Goal: Check status: Check status

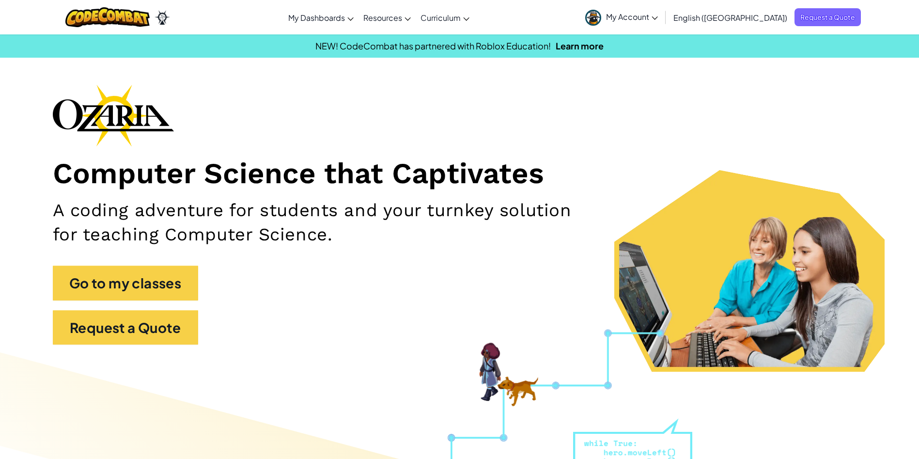
click at [658, 14] on span "My Account" at bounding box center [632, 17] width 52 height 10
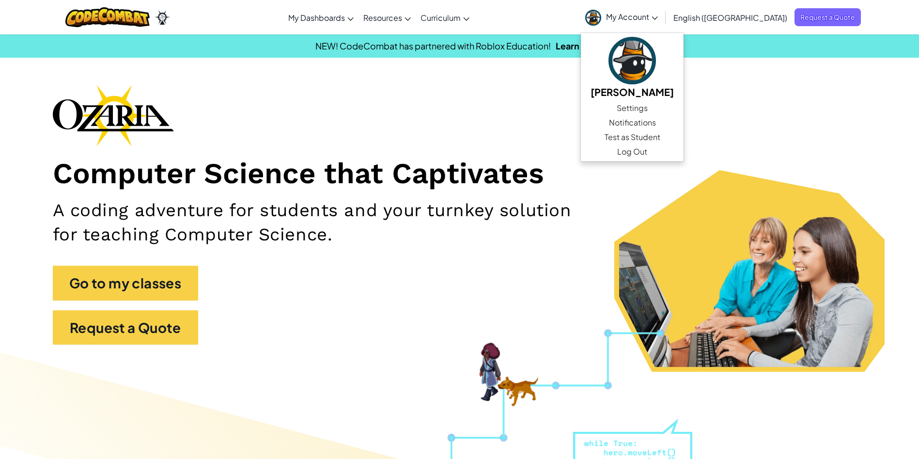
click at [658, 14] on span "My Account" at bounding box center [632, 17] width 52 height 10
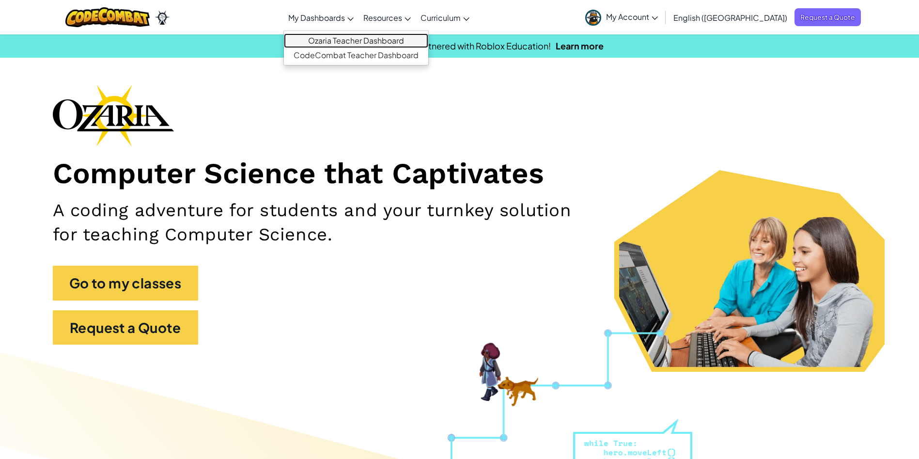
click at [387, 38] on link "Ozaria Teacher Dashboard" at bounding box center [356, 40] width 144 height 15
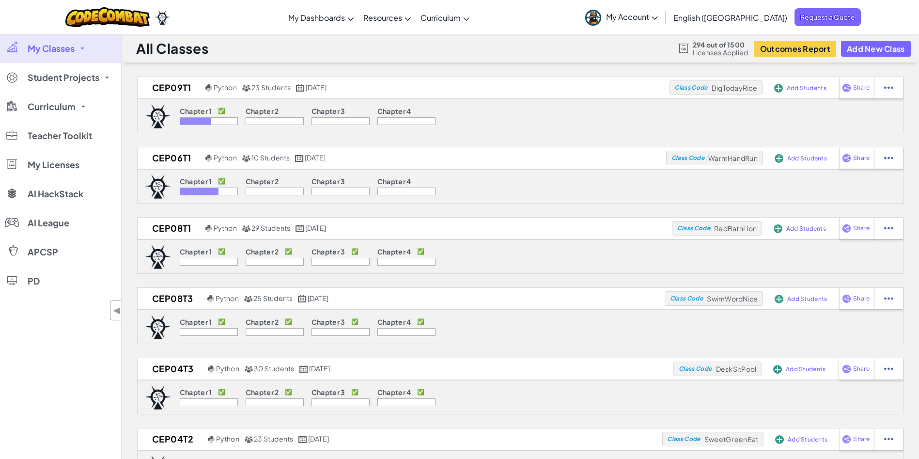
click at [50, 41] on link "My Classes" at bounding box center [60, 48] width 121 height 29
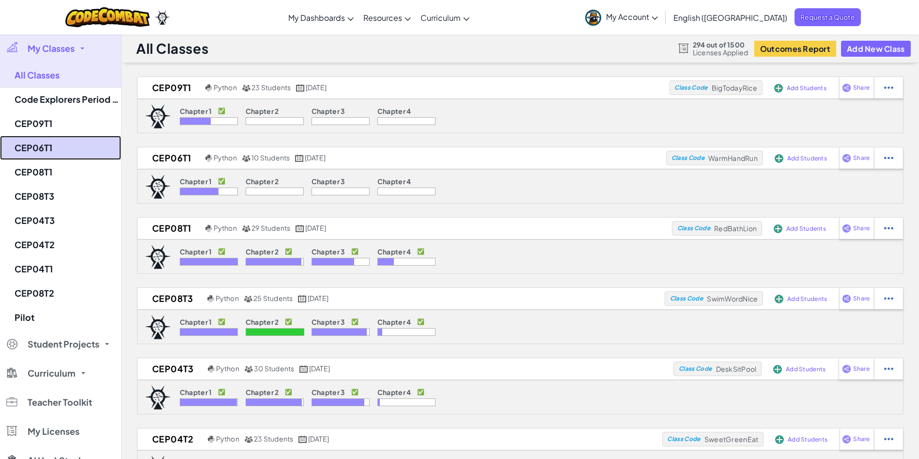
click at [52, 144] on link "CEP06T1" at bounding box center [60, 148] width 121 height 24
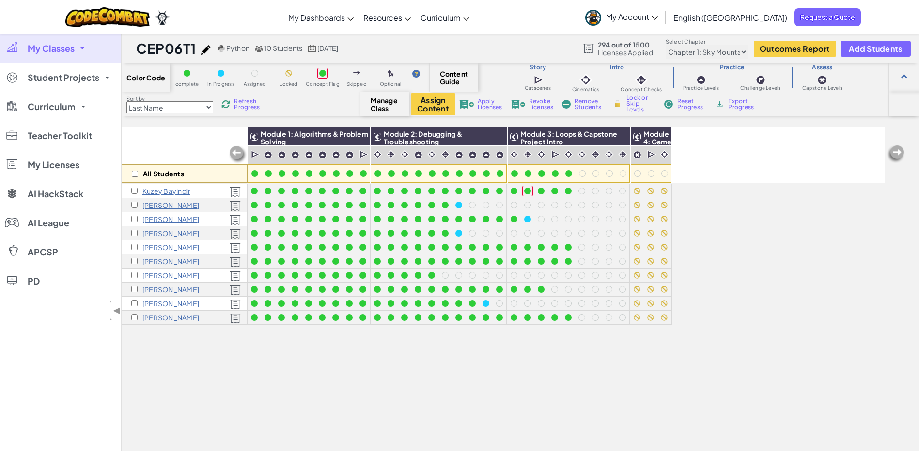
click at [254, 106] on span "Refresh Progress" at bounding box center [249, 104] width 30 height 12
click at [47, 46] on span "My Classes" at bounding box center [51, 48] width 47 height 9
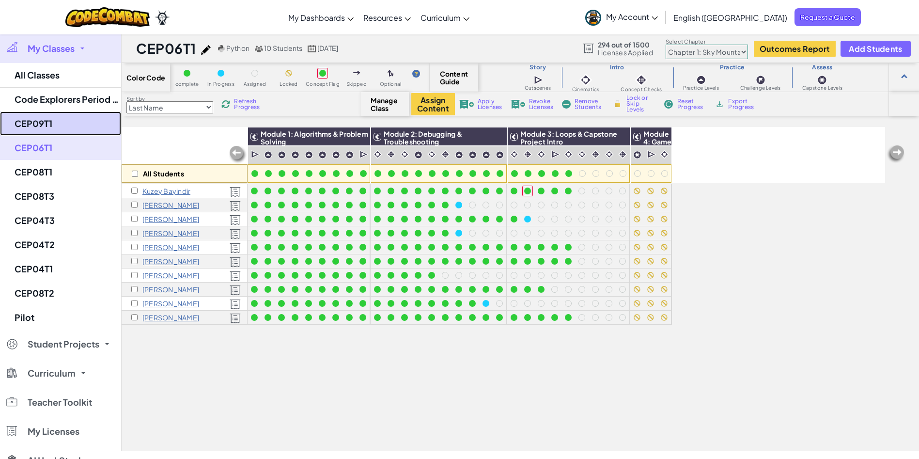
click at [53, 124] on link "CEP09T1" at bounding box center [60, 123] width 121 height 24
